Goal: Download file/media

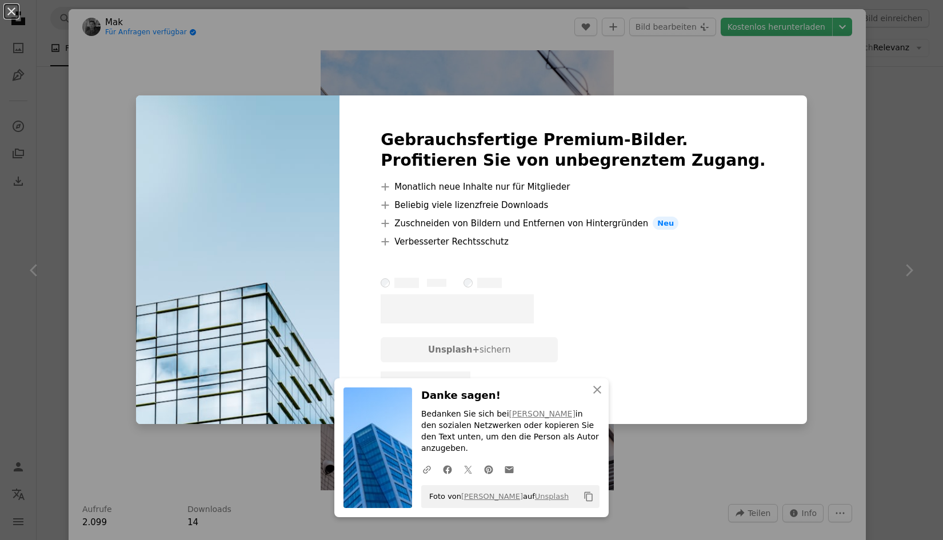
scroll to position [13888, 0]
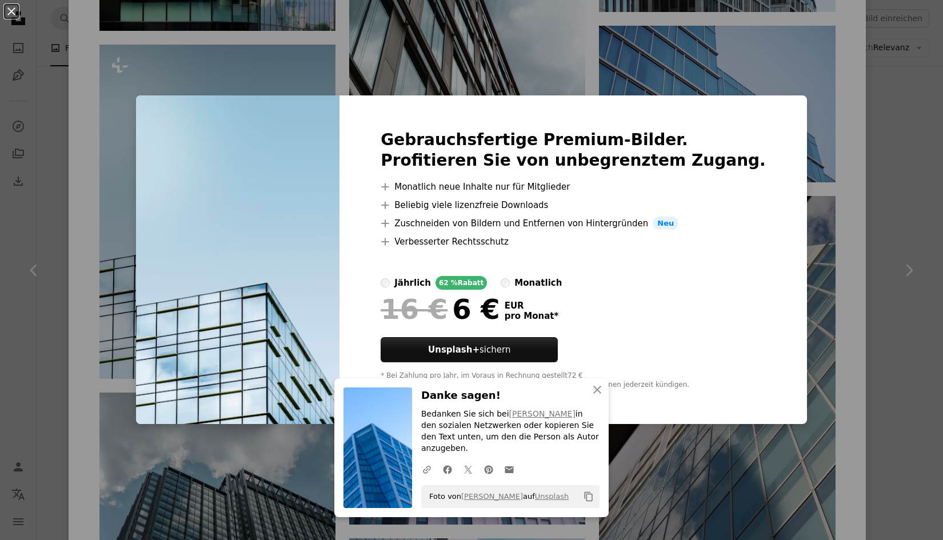
click at [808, 147] on div "An X shape An X shape Schließen Danke sagen! Bedanken Sie sich bei [PERSON_NAME…" at bounding box center [471, 270] width 943 height 540
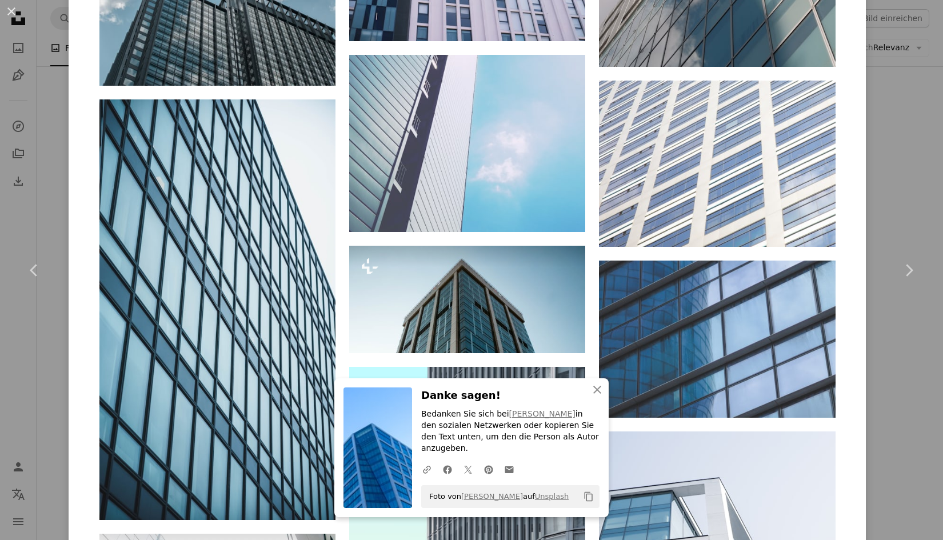
scroll to position [14374, 0]
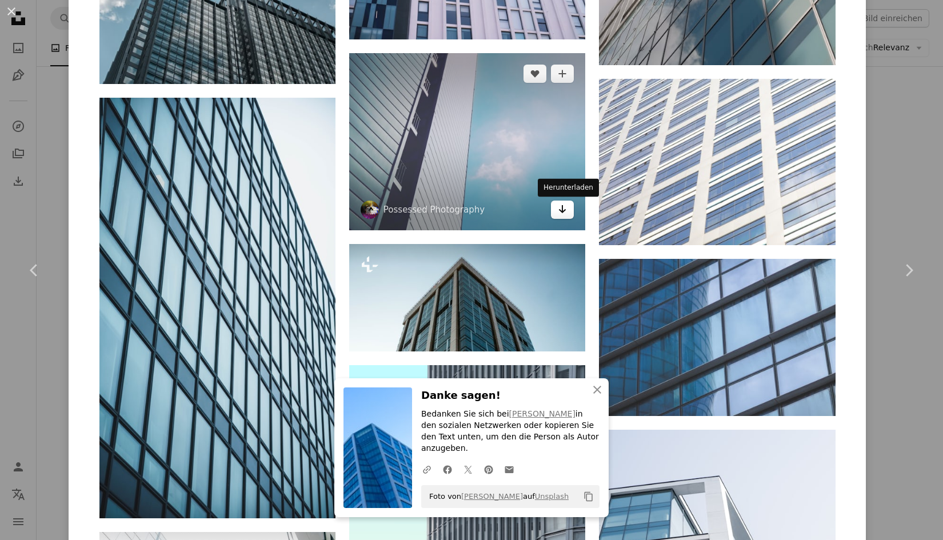
click at [566, 211] on icon "Arrow pointing down" at bounding box center [562, 209] width 9 height 14
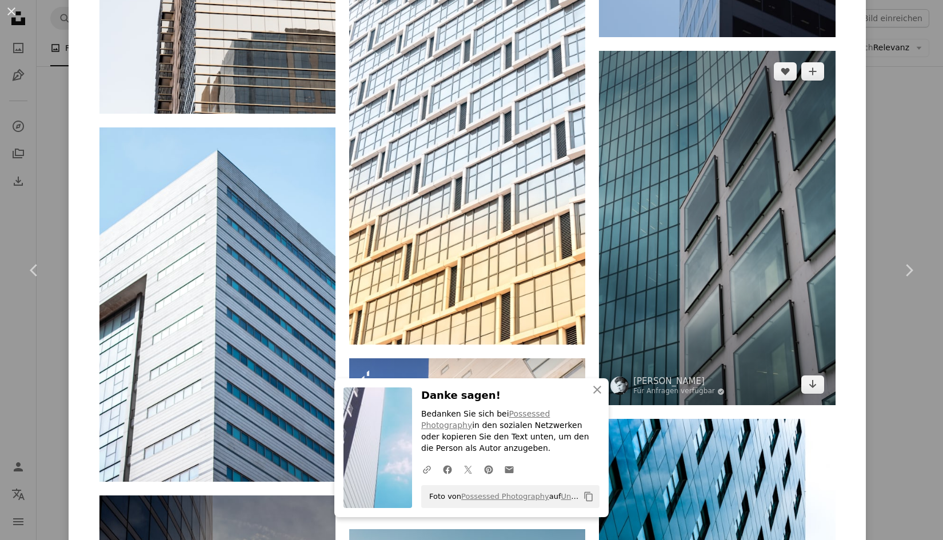
scroll to position [15490, 0]
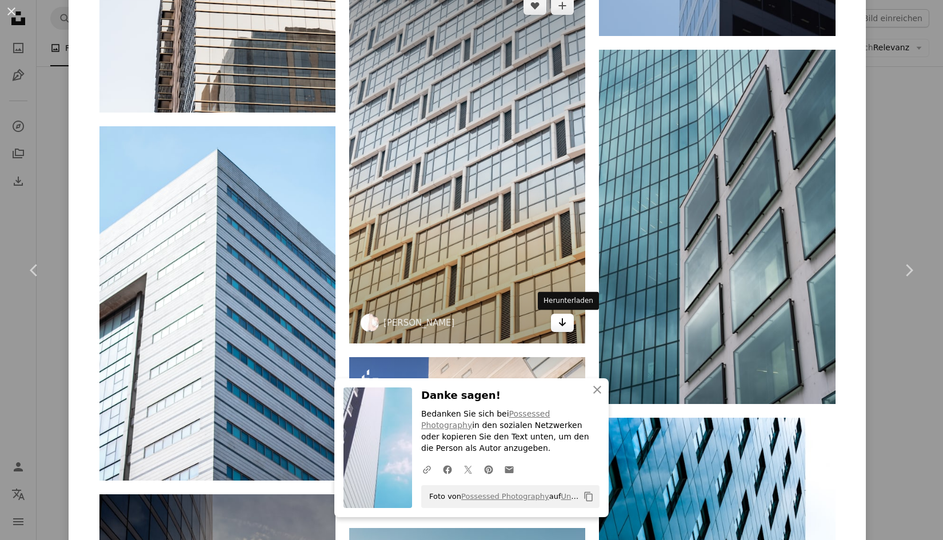
click at [572, 326] on link "Arrow pointing down" at bounding box center [562, 323] width 23 height 18
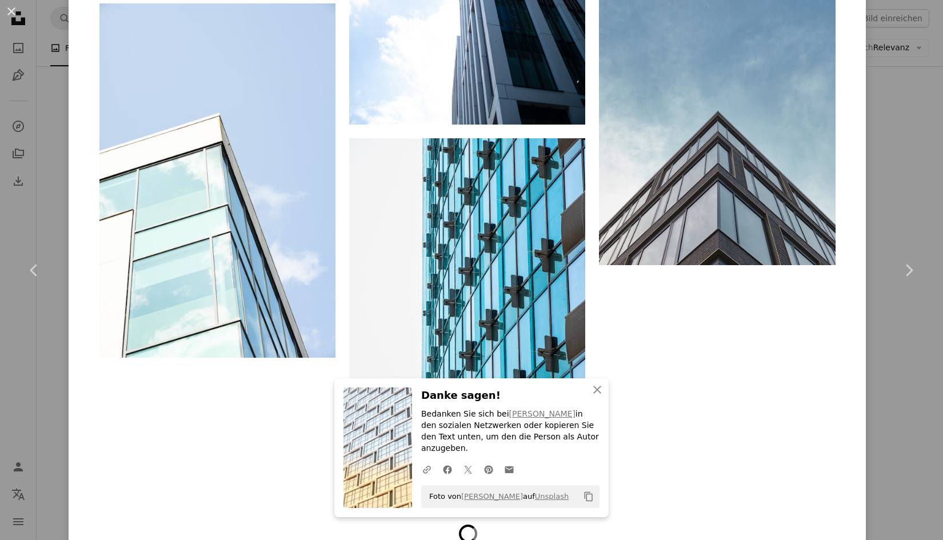
scroll to position [23092, 0]
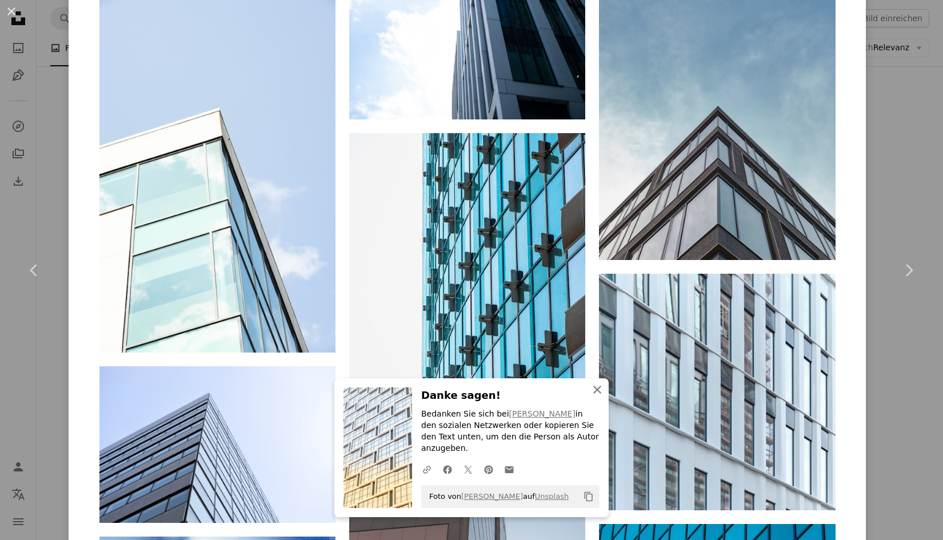
click at [596, 394] on icon "button" at bounding box center [597, 390] width 8 height 8
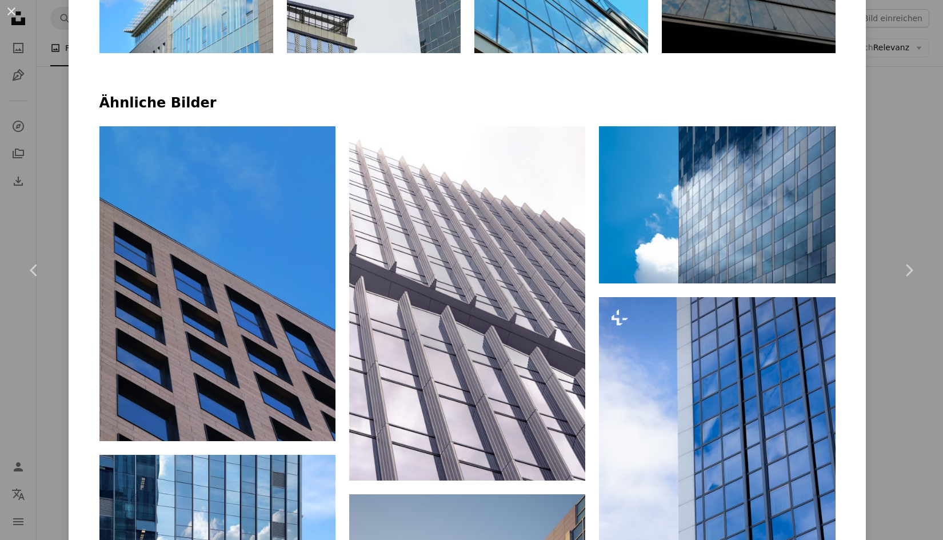
scroll to position [0, 0]
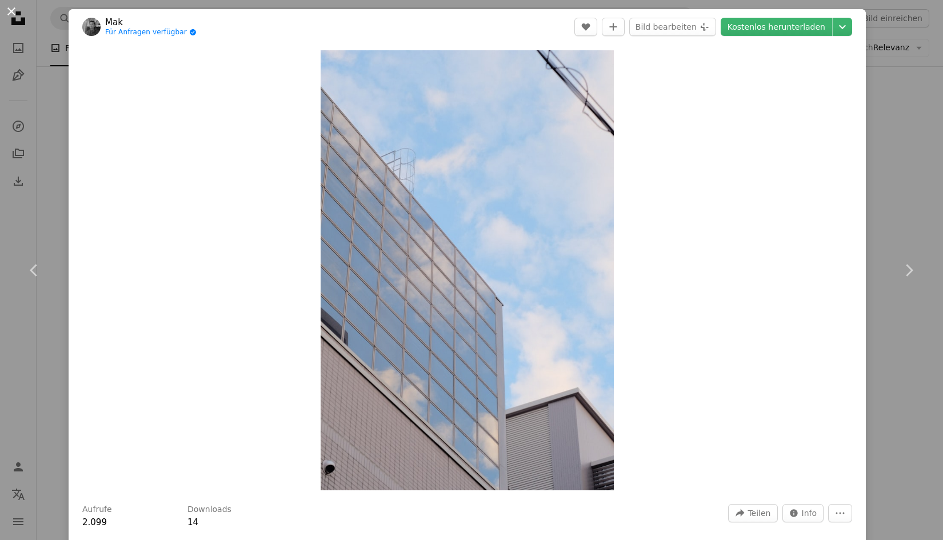
click at [11, 9] on button "An X shape" at bounding box center [12, 12] width 14 height 14
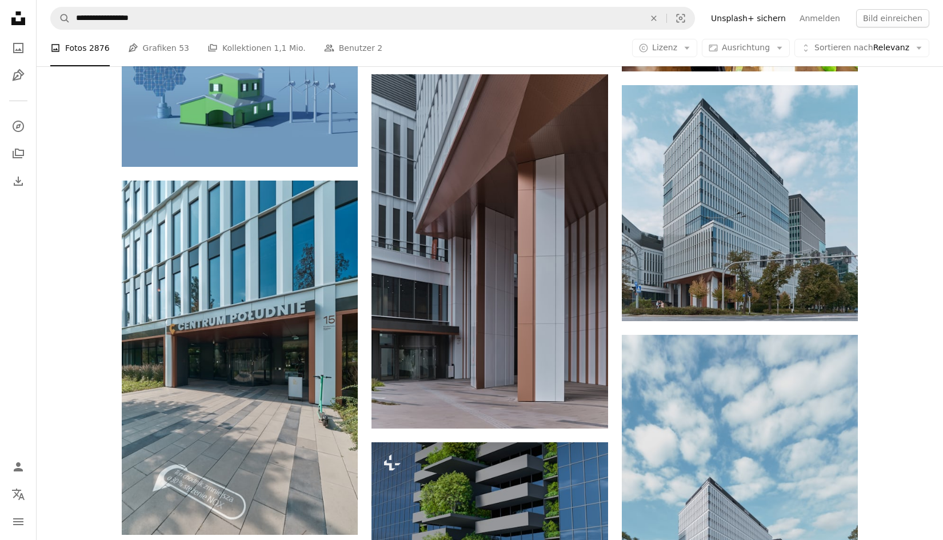
scroll to position [10078, 0]
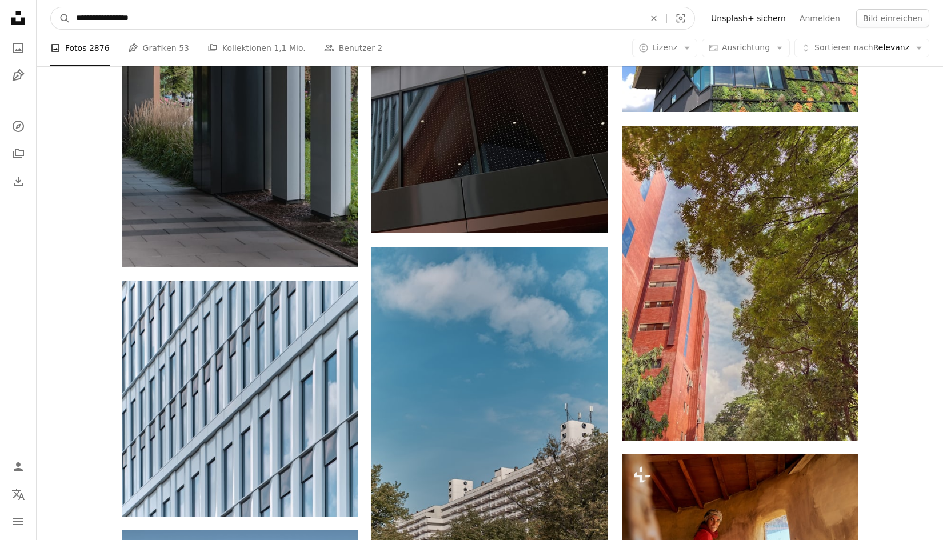
click at [200, 19] on input "**********" at bounding box center [355, 18] width 571 height 22
type input "**********"
click button "A magnifying glass" at bounding box center [60, 18] width 19 height 22
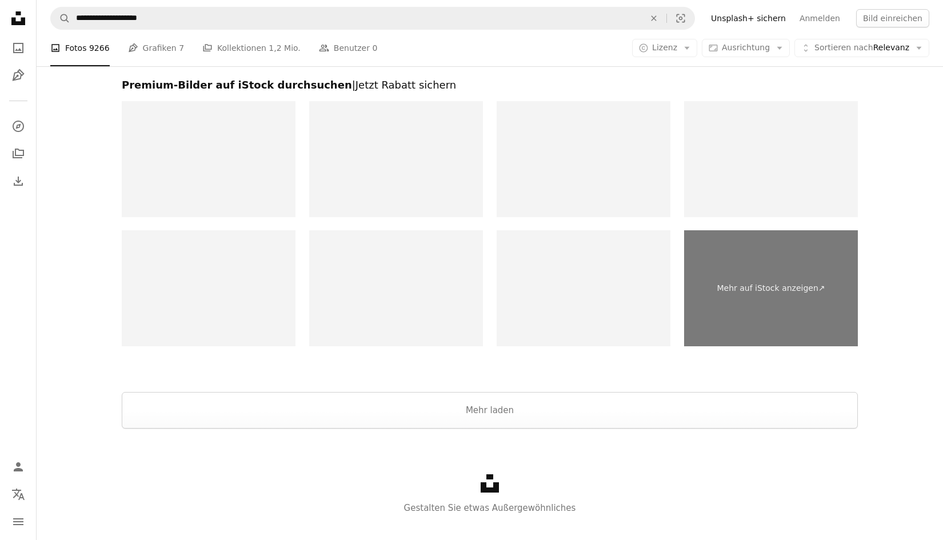
scroll to position [2294, 0]
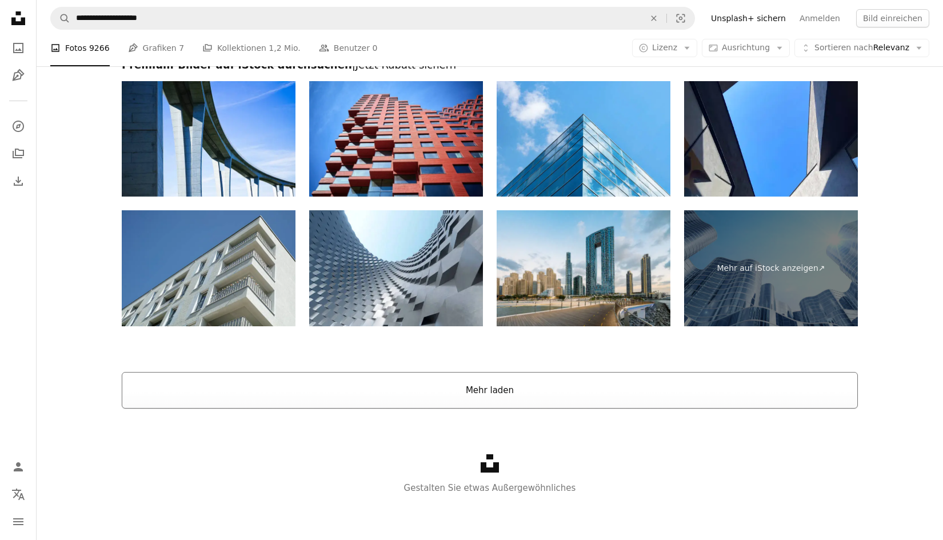
click at [733, 388] on button "Mehr laden" at bounding box center [490, 390] width 736 height 37
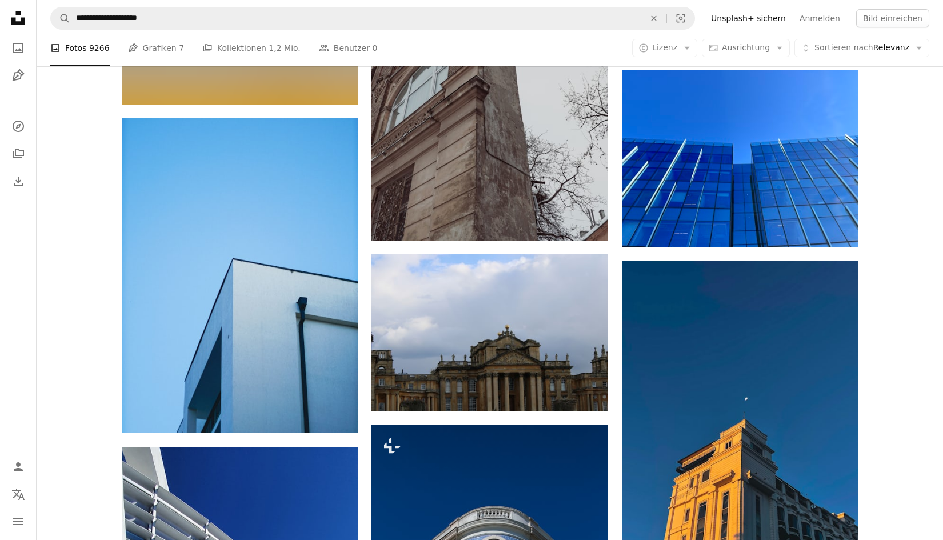
scroll to position [8667, 0]
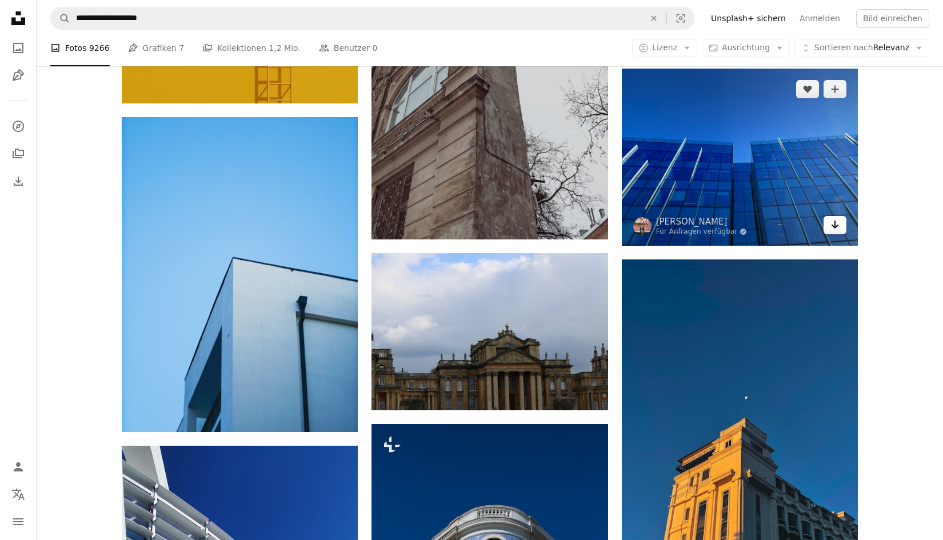
click at [836, 225] on icon "Herunterladen" at bounding box center [835, 225] width 7 height 8
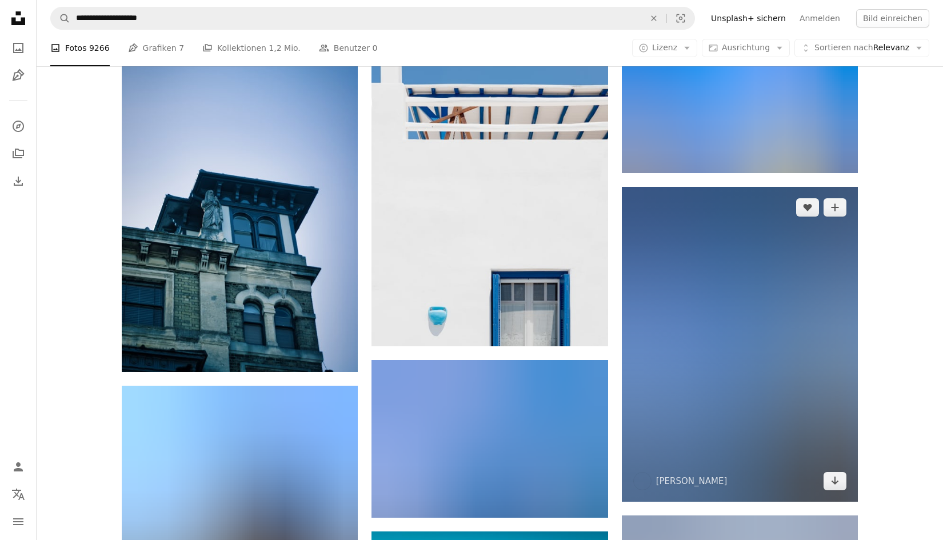
scroll to position [12437, 0]
